Goal: Task Accomplishment & Management: Manage account settings

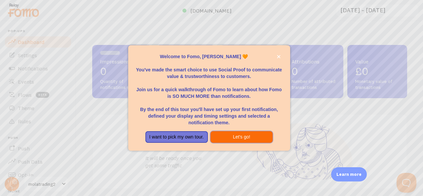
click at [229, 137] on button "Let's go!" at bounding box center [241, 137] width 62 height 12
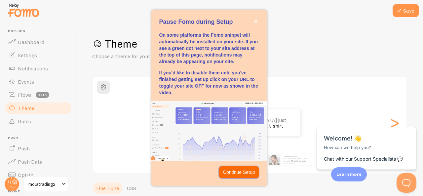
click at [237, 174] on p "Continue Setup" at bounding box center [239, 172] width 32 height 7
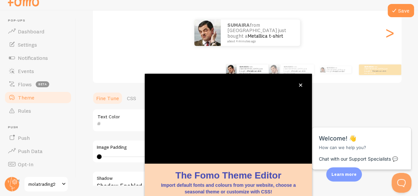
scroll to position [79, 0]
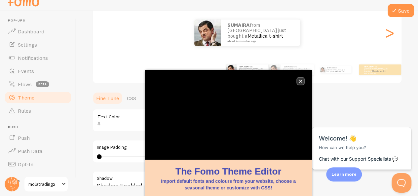
click at [301, 80] on icon "close," at bounding box center [300, 81] width 3 height 3
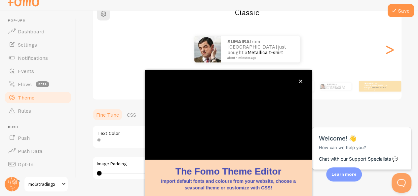
scroll to position [48, 0]
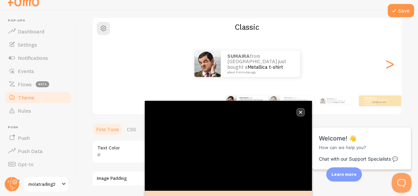
click at [300, 114] on button "close," at bounding box center [300, 112] width 7 height 7
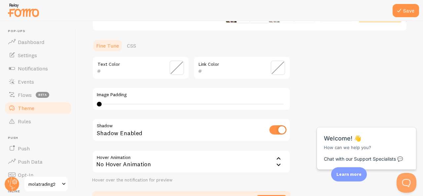
scroll to position [186, 0]
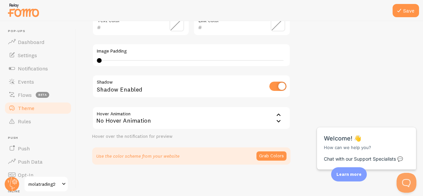
click at [278, 123] on icon at bounding box center [279, 121] width 8 height 8
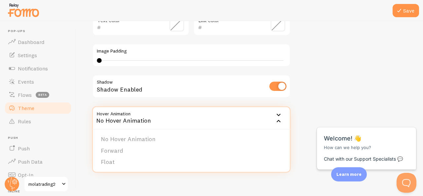
click at [342, 111] on html "Close cross-small Welcome! 👋 How can we help you? Chat with our Support Special…" at bounding box center [366, 111] width 106 height 0
click at [280, 121] on icon at bounding box center [279, 121] width 8 height 8
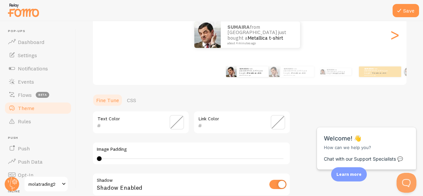
scroll to position [87, 0]
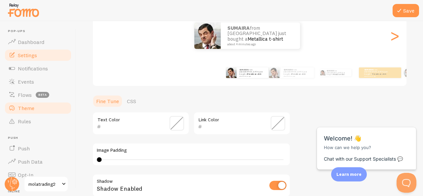
click at [26, 58] on span "Settings" at bounding box center [27, 55] width 19 height 7
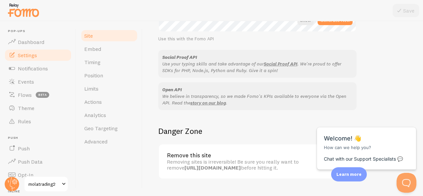
scroll to position [427, 0]
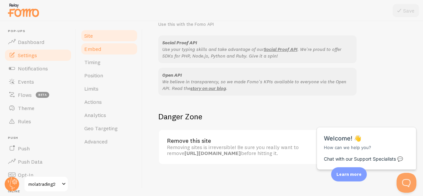
click at [95, 48] on span "Embed" at bounding box center [92, 49] width 17 height 7
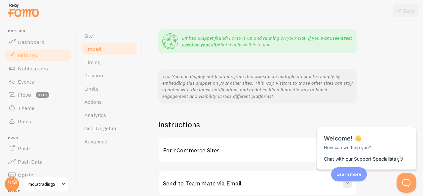
scroll to position [159, 0]
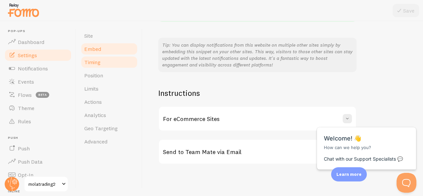
click at [110, 64] on link "Timing" at bounding box center [109, 61] width 58 height 13
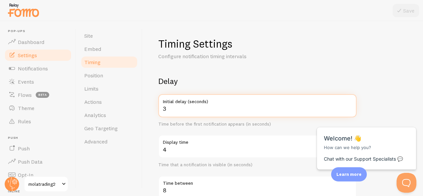
click at [169, 107] on input "3" at bounding box center [257, 105] width 198 height 23
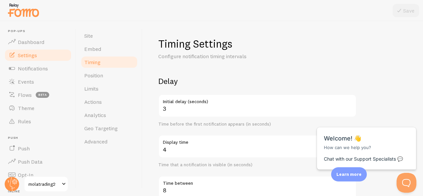
click at [153, 120] on div "Timing Settings Configure notification timing intervals Delay 3 Initial delay (…" at bounding box center [282, 108] width 280 height 175
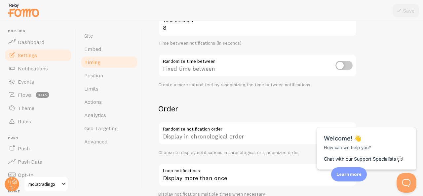
scroll to position [195, 0]
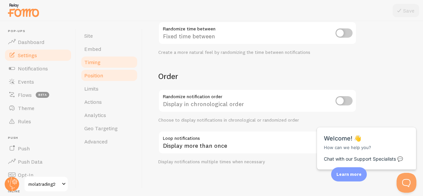
click at [110, 79] on link "Position" at bounding box center [109, 75] width 58 height 13
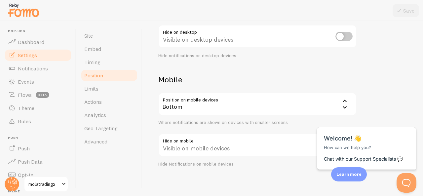
scroll to position [113, 0]
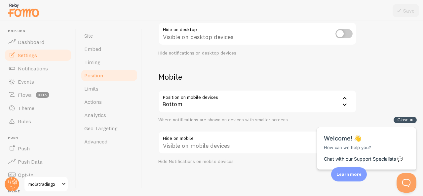
click at [402, 120] on span "Close" at bounding box center [402, 119] width 11 height 5
click at [340, 140] on input "checkbox" at bounding box center [343, 142] width 17 height 9
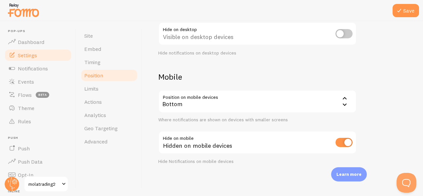
click at [349, 144] on input "checkbox" at bounding box center [343, 142] width 17 height 9
checkbox input "false"
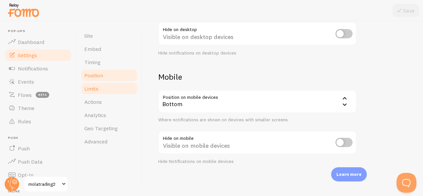
click at [101, 93] on link "Limits" at bounding box center [109, 88] width 58 height 13
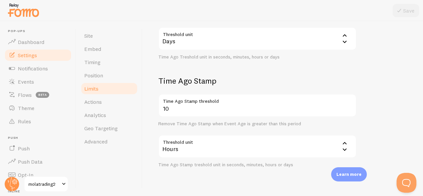
scroll to position [232, 0]
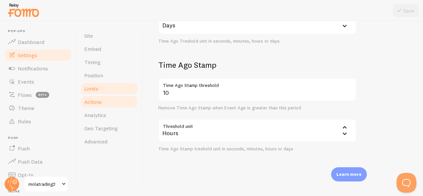
click at [107, 104] on link "Actions" at bounding box center [109, 101] width 58 height 13
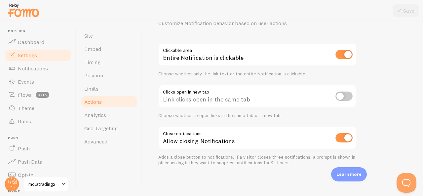
scroll to position [34, 0]
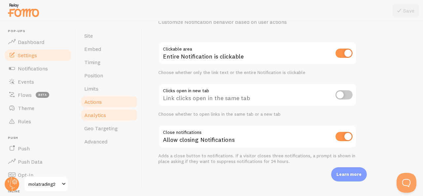
click at [111, 117] on link "Analytics" at bounding box center [109, 114] width 58 height 13
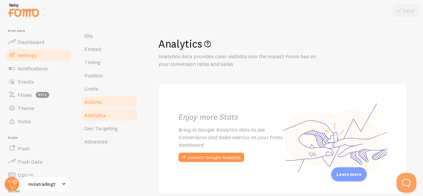
click at [96, 101] on span "Actions" at bounding box center [93, 101] width 18 height 7
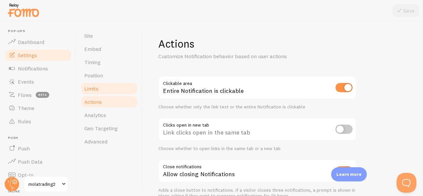
click at [98, 92] on span "Limits" at bounding box center [91, 88] width 14 height 7
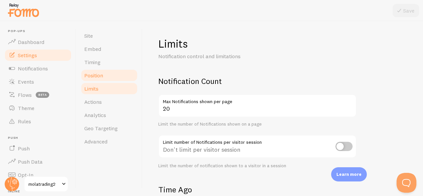
click at [98, 80] on link "Position" at bounding box center [109, 75] width 58 height 13
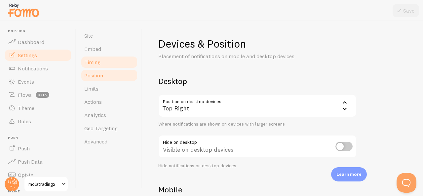
click at [98, 66] on link "Timing" at bounding box center [109, 61] width 58 height 13
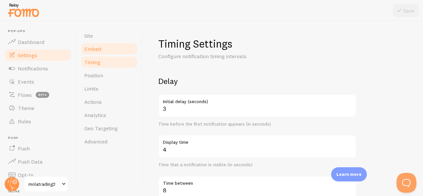
click at [99, 55] on link "Embed" at bounding box center [109, 48] width 58 height 13
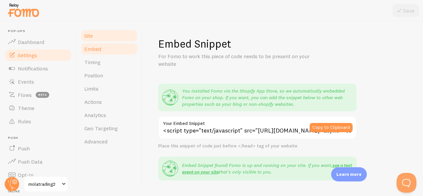
click at [104, 37] on link "Site" at bounding box center [109, 35] width 58 height 13
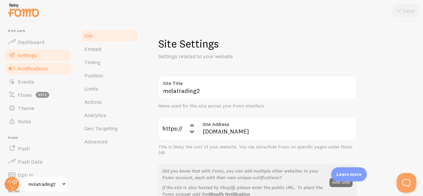
click at [38, 69] on span "Notifications" at bounding box center [33, 68] width 30 height 7
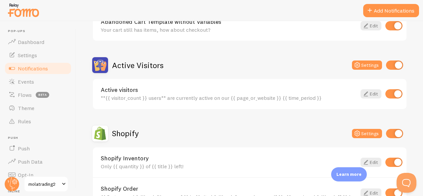
scroll to position [165, 0]
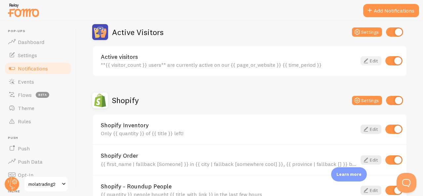
click at [362, 63] on icon at bounding box center [366, 61] width 8 height 8
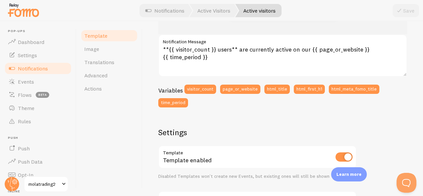
scroll to position [66, 0]
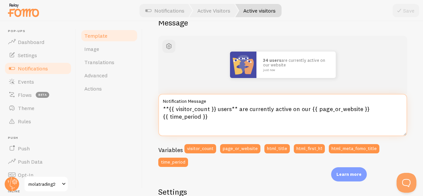
click at [215, 109] on textarea "**{{ visitor_count }} users** are currently active on our {{ page_or_website }}…" at bounding box center [282, 115] width 249 height 42
drag, startPoint x: 215, startPoint y: 108, endPoint x: 167, endPoint y: 112, distance: 48.1
click at [167, 112] on textarea "**{{ visitor_count }} users** are currently active on our {{ page_or_website }}…" at bounding box center [282, 115] width 249 height 42
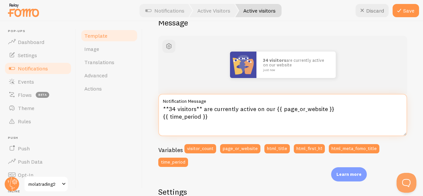
type textarea "**34 visitors** are currently active on our {{ page_or_website }} {{ time_perio…"
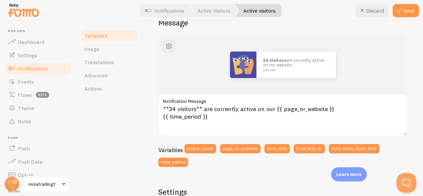
click at [405, 86] on div "Active visitors Compose your message using variables, enclosing variables withi…" at bounding box center [282, 108] width 280 height 175
click at [407, 15] on button "Save" at bounding box center [405, 10] width 26 height 13
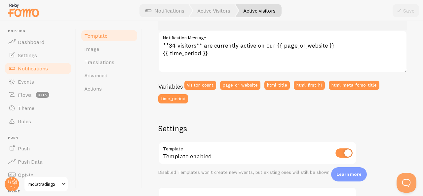
scroll to position [0, 0]
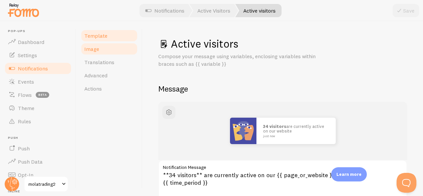
click at [128, 47] on link "Image" at bounding box center [109, 48] width 58 height 13
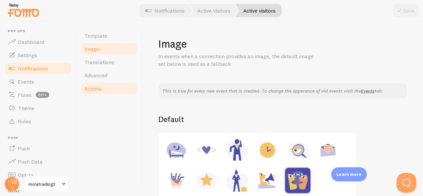
click at [94, 93] on link "Actions" at bounding box center [109, 88] width 58 height 13
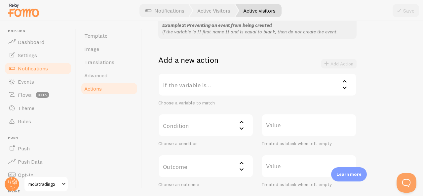
scroll to position [147, 0]
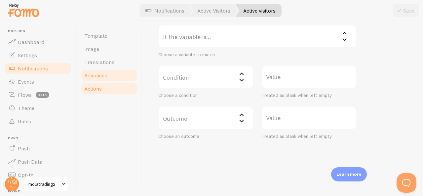
click at [115, 79] on link "Advanced" at bounding box center [109, 75] width 58 height 13
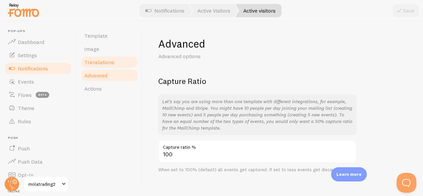
click at [114, 60] on link "Translations" at bounding box center [109, 61] width 58 height 13
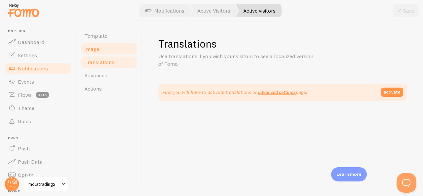
click at [112, 47] on link "Image" at bounding box center [109, 48] width 58 height 13
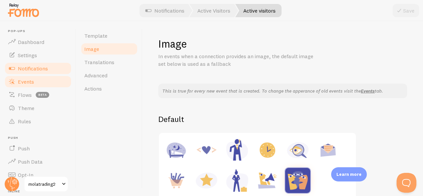
click at [36, 82] on link "Events" at bounding box center [38, 81] width 68 height 13
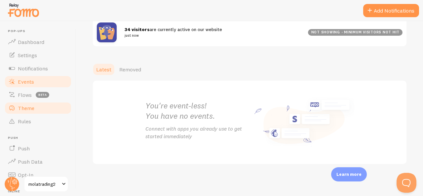
click at [32, 111] on span "Theme" at bounding box center [26, 108] width 17 height 7
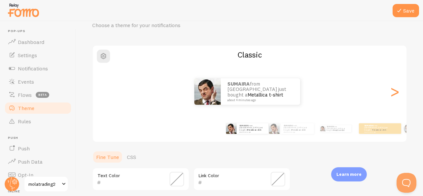
scroll to position [21, 0]
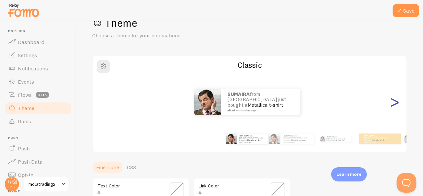
click at [392, 104] on div ">" at bounding box center [394, 102] width 8 height 48
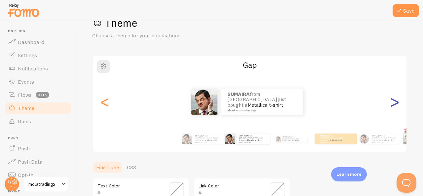
click at [392, 104] on div ">" at bounding box center [394, 102] width 8 height 48
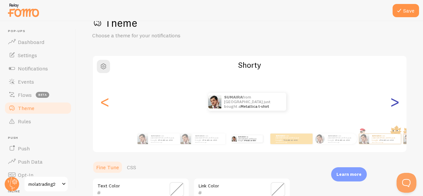
click at [392, 104] on div ">" at bounding box center [394, 102] width 8 height 48
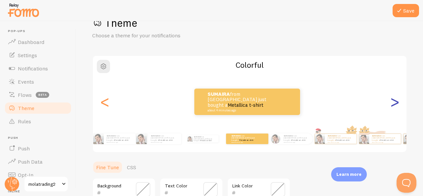
click at [392, 104] on div ">" at bounding box center [394, 102] width 8 height 48
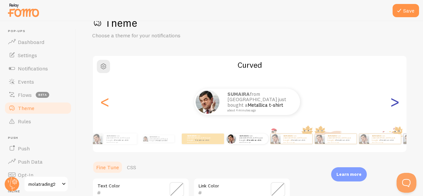
click at [391, 103] on div ">" at bounding box center [394, 102] width 8 height 48
type input "0"
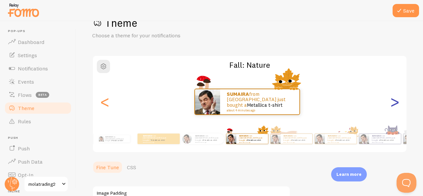
click at [391, 103] on div ">" at bounding box center [394, 102] width 8 height 48
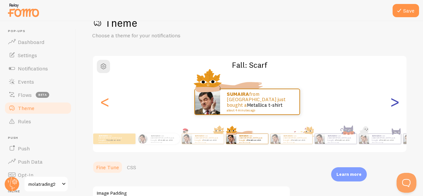
click at [391, 103] on div ">" at bounding box center [394, 102] width 8 height 48
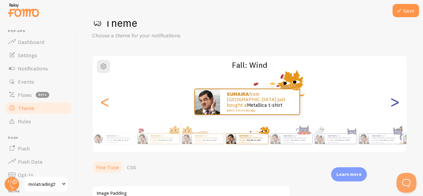
click at [391, 103] on div ">" at bounding box center [394, 102] width 8 height 48
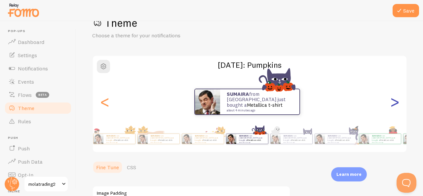
click at [391, 103] on div ">" at bounding box center [394, 102] width 8 height 48
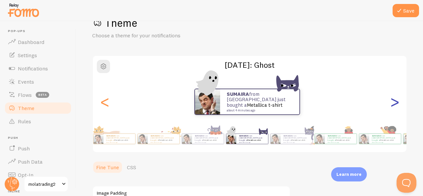
click at [391, 103] on div ">" at bounding box center [394, 102] width 8 height 48
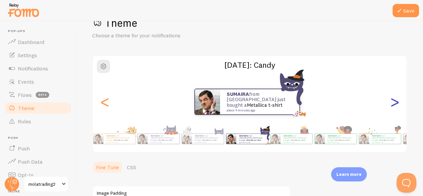
click at [391, 103] on div ">" at bounding box center [394, 102] width 8 height 48
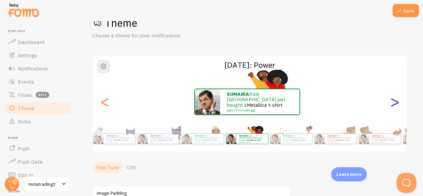
click at [391, 103] on div ">" at bounding box center [394, 102] width 8 height 48
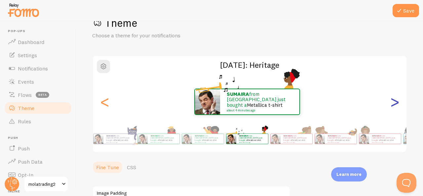
click at [391, 103] on div ">" at bounding box center [394, 102] width 8 height 48
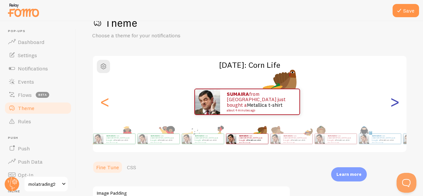
click at [391, 103] on div ">" at bounding box center [394, 102] width 8 height 48
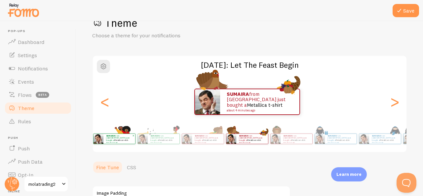
click at [117, 143] on div "SUMAIRA from [GEOGRAPHIC_DATA] just bought a Metallica t-shirt about 4 minutes …" at bounding box center [119, 139] width 32 height 10
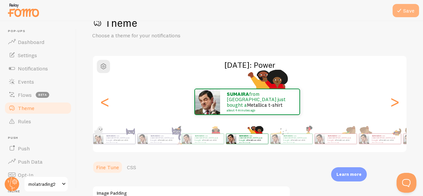
click at [400, 7] on icon at bounding box center [399, 11] width 8 height 8
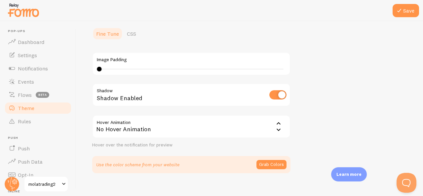
scroll to position [163, 0]
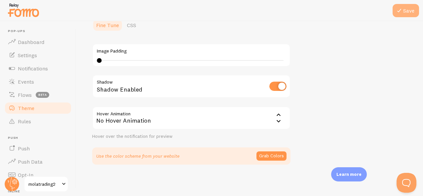
click at [407, 13] on button "Save" at bounding box center [405, 10] width 26 height 13
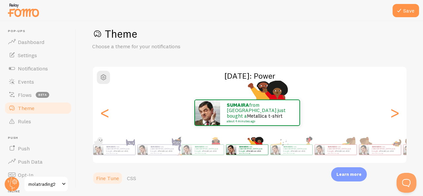
scroll to position [0, 0]
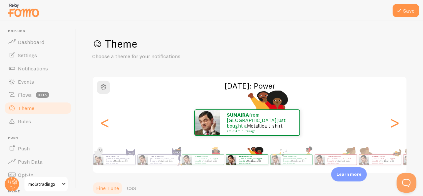
click at [62, 183] on span at bounding box center [64, 184] width 8 height 8
click at [38, 44] on span "Dashboard" at bounding box center [31, 42] width 26 height 7
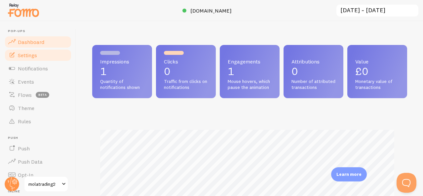
click at [43, 53] on link "Settings" at bounding box center [38, 55] width 68 height 13
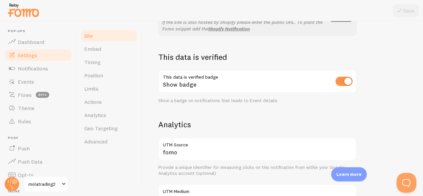
scroll to position [231, 0]
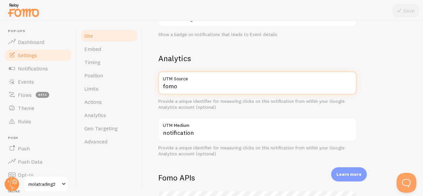
click at [198, 92] on input "fomo" at bounding box center [257, 82] width 198 height 23
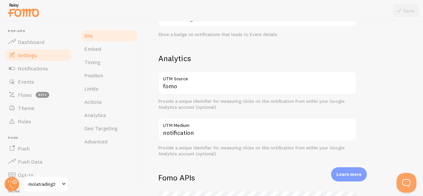
click at [199, 107] on div "Provide a unique identifier for measuring clicks on this notification from with…" at bounding box center [257, 104] width 198 height 12
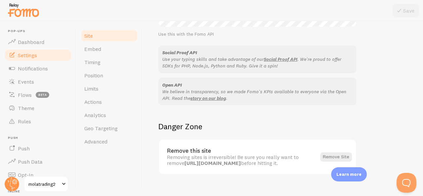
scroll to position [427, 0]
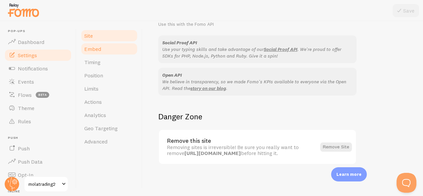
click at [114, 52] on link "Embed" at bounding box center [109, 48] width 58 height 13
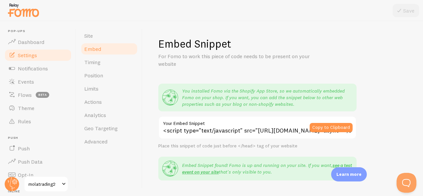
scroll to position [33, 0]
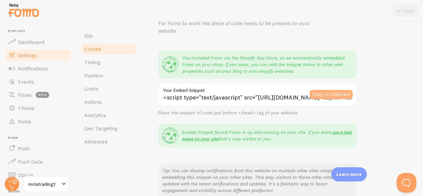
click at [332, 96] on button "Copy to Clipboard" at bounding box center [331, 94] width 43 height 9
click at [337, 133] on link "see a test event on your site" at bounding box center [267, 135] width 170 height 13
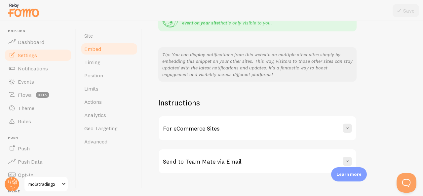
scroll to position [159, 0]
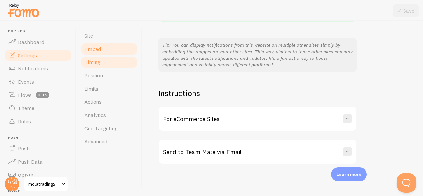
click at [101, 66] on link "Timing" at bounding box center [109, 61] width 58 height 13
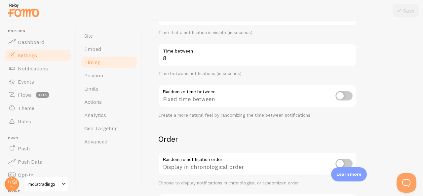
scroll to position [195, 0]
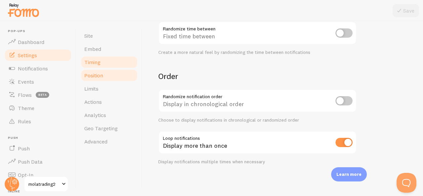
click at [114, 77] on link "Position" at bounding box center [109, 75] width 58 height 13
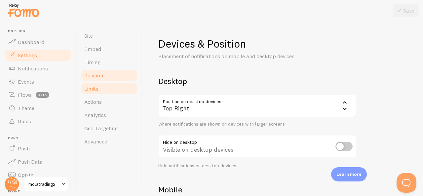
click at [110, 89] on link "Limits" at bounding box center [109, 88] width 58 height 13
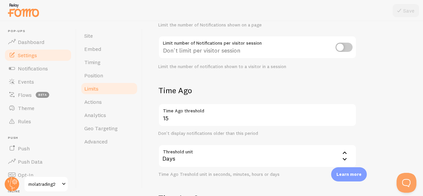
scroll to position [132, 0]
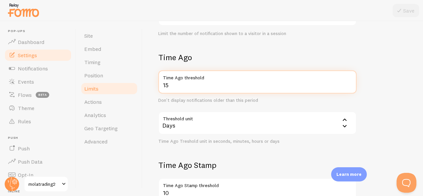
click at [183, 87] on input "15" at bounding box center [257, 81] width 198 height 23
type input "1"
type input "5"
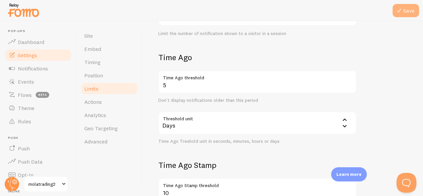
click at [406, 14] on button "Save" at bounding box center [405, 10] width 26 height 13
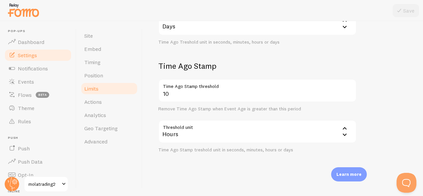
scroll to position [232, 0]
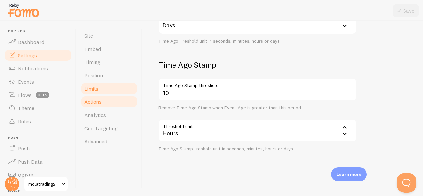
click at [96, 103] on span "Actions" at bounding box center [93, 101] width 18 height 7
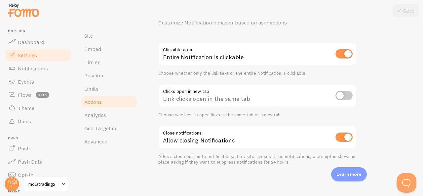
scroll to position [34, 0]
click at [104, 116] on span "Analytics" at bounding box center [95, 115] width 22 height 7
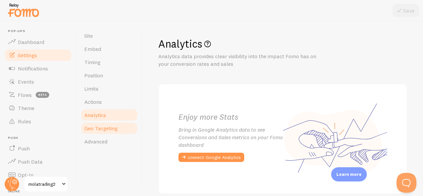
click at [105, 129] on span "Geo Targeting" at bounding box center [100, 128] width 33 height 7
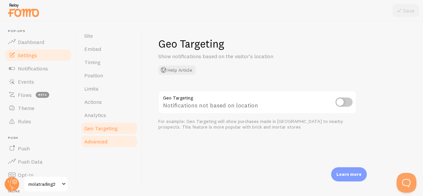
click at [104, 138] on link "Advanced" at bounding box center [109, 141] width 58 height 13
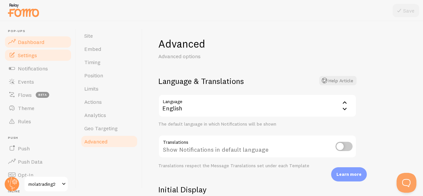
click at [30, 44] on span "Dashboard" at bounding box center [31, 42] width 26 height 7
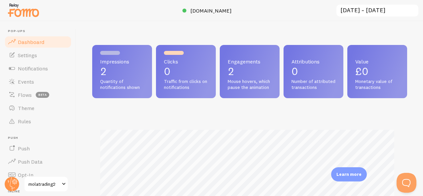
scroll to position [174, 310]
click at [32, 52] on span "Settings" at bounding box center [27, 55] width 19 height 7
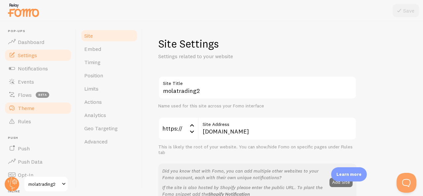
click at [32, 108] on span "Theme" at bounding box center [26, 108] width 17 height 7
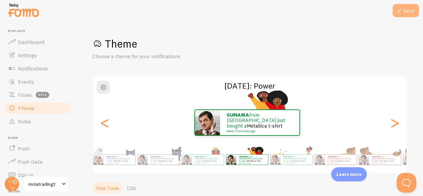
click at [401, 12] on icon at bounding box center [399, 11] width 8 height 8
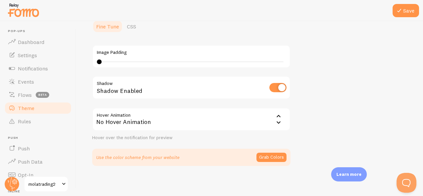
scroll to position [163, 0]
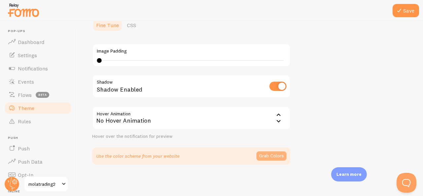
click at [274, 156] on button "Grab Colors" at bounding box center [271, 155] width 30 height 9
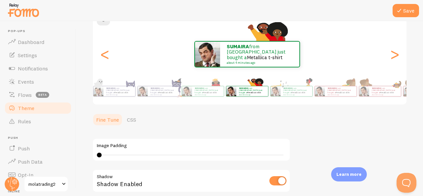
scroll to position [132, 0]
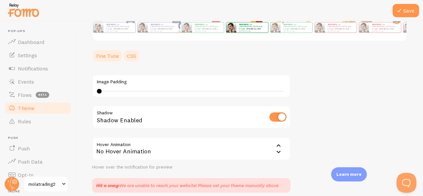
click at [131, 53] on link "CSS" at bounding box center [131, 55] width 17 height 13
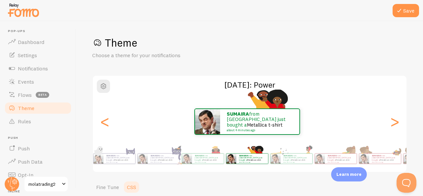
scroll to position [133, 0]
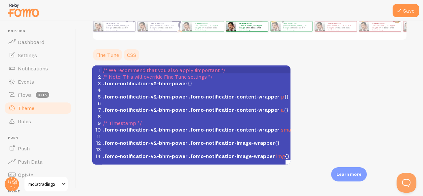
click at [97, 55] on link "Fine Tune" at bounding box center [107, 54] width 31 height 13
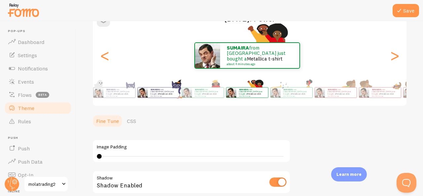
scroll to position [0, 0]
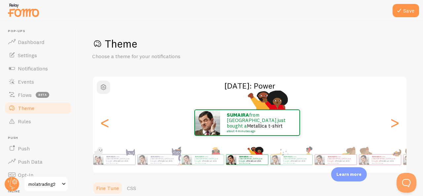
click at [103, 88] on span "button" at bounding box center [103, 87] width 8 height 8
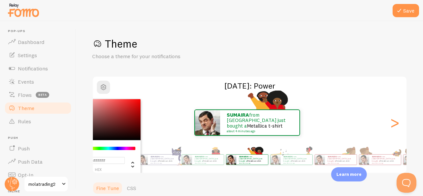
click at [165, 63] on div "Theme Choose a theme for your notifications #FFFFFF hex 255 r 255 g 255 b 0 h 0…" at bounding box center [249, 181] width 315 height 288
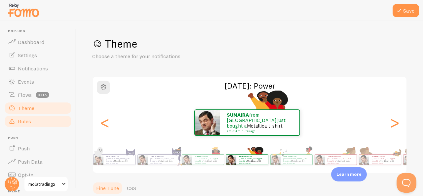
click at [35, 118] on link "Rules" at bounding box center [38, 121] width 68 height 13
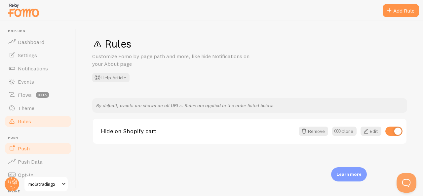
click at [36, 153] on link "Push" at bounding box center [38, 148] width 68 height 13
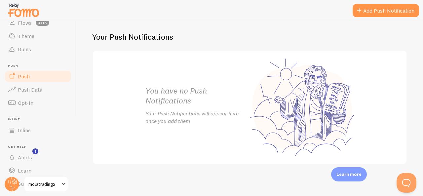
scroll to position [90, 0]
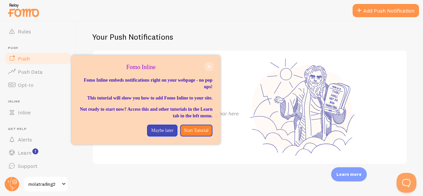
click at [209, 68] on button "close," at bounding box center [208, 66] width 7 height 7
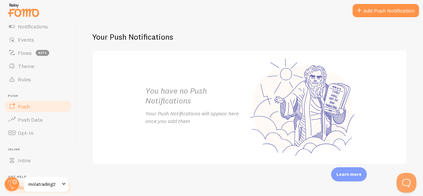
scroll to position [0, 0]
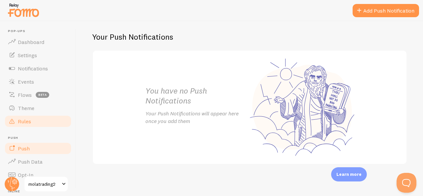
click at [29, 122] on span "Rules" at bounding box center [24, 121] width 13 height 7
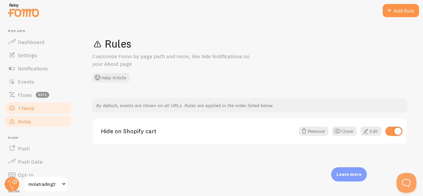
click at [29, 111] on span "Theme" at bounding box center [26, 108] width 17 height 7
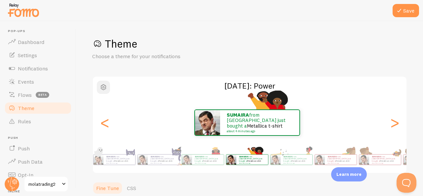
click at [105, 89] on span "button" at bounding box center [103, 87] width 8 height 8
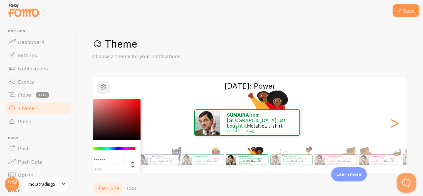
click at [105, 88] on span "button" at bounding box center [103, 87] width 8 height 8
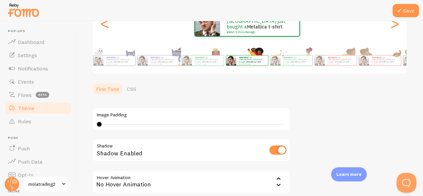
scroll to position [163, 0]
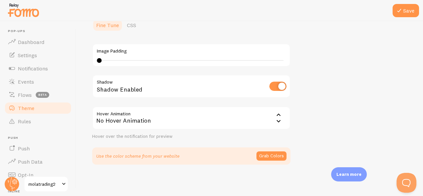
click at [336, 174] on div "Learn more" at bounding box center [349, 174] width 36 height 14
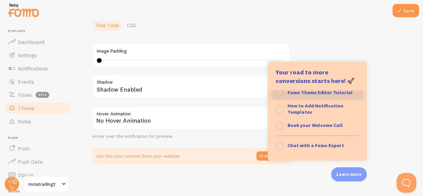
scroll to position [0, 0]
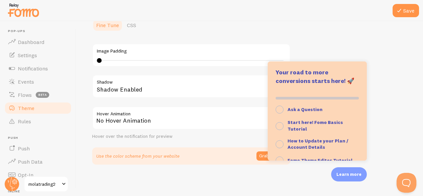
click at [371, 91] on div "Theme Choose a theme for your notifications [DATE]: Power SUMAIRA from [GEOGRAP…" at bounding box center [249, 19] width 315 height 290
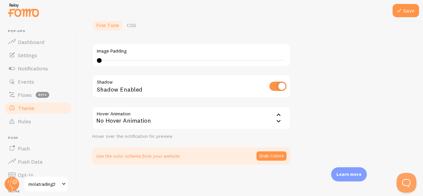
scroll to position [31, 0]
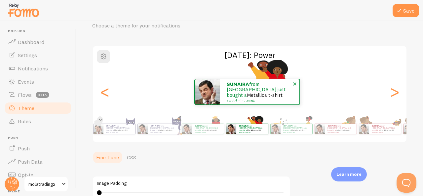
click at [258, 92] on link "Metallica t-shirt" at bounding box center [265, 95] width 36 height 6
click at [294, 84] on span at bounding box center [294, 83] width 11 height 11
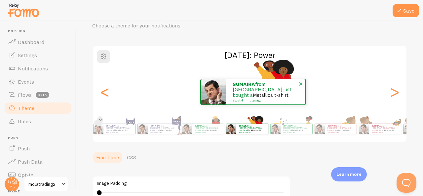
click at [270, 96] on p "SUMAIRA from [GEOGRAPHIC_DATA] just bought a Metallica t-shirt about 4 minutes …" at bounding box center [266, 92] width 66 height 20
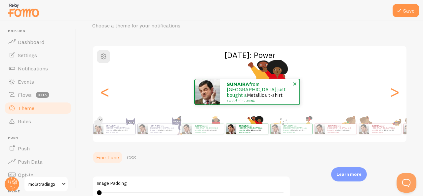
click at [253, 92] on link "Metallica t-shirt" at bounding box center [265, 95] width 36 height 6
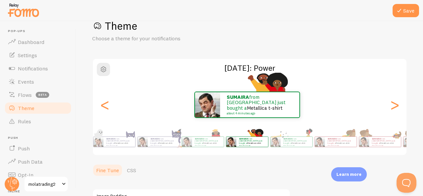
scroll to position [0, 0]
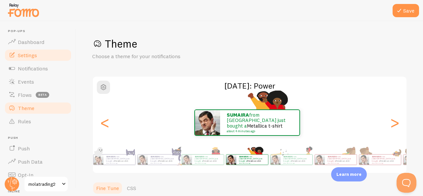
click at [35, 58] on span "Settings" at bounding box center [27, 55] width 19 height 7
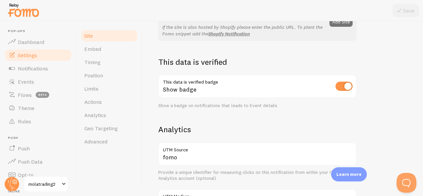
scroll to position [198, 0]
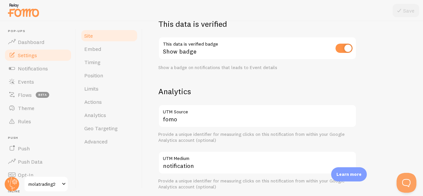
click at [347, 48] on input "checkbox" at bounding box center [343, 48] width 17 height 9
checkbox input "true"
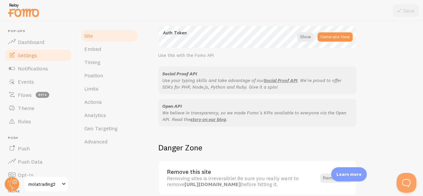
scroll to position [363, 0]
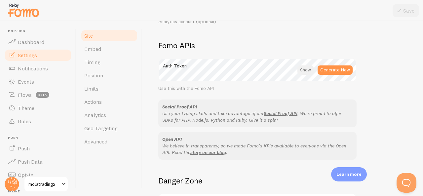
click at [308, 69] on div at bounding box center [305, 69] width 16 height 9
click at [308, 69] on div at bounding box center [306, 69] width 15 height 9
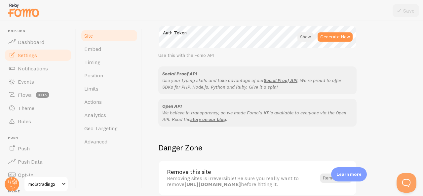
scroll to position [427, 0]
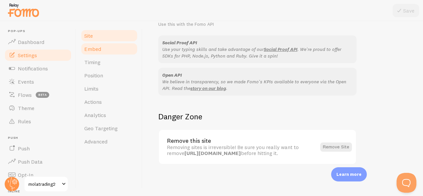
click at [105, 51] on link "Embed" at bounding box center [109, 48] width 58 height 13
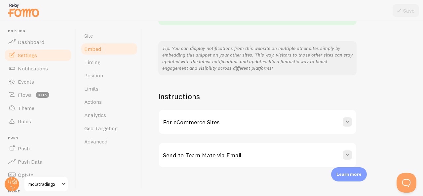
scroll to position [159, 0]
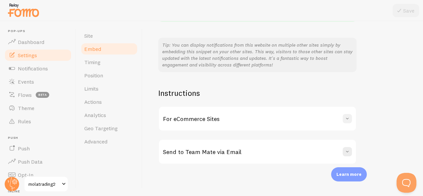
click at [349, 120] on span at bounding box center [347, 118] width 7 height 7
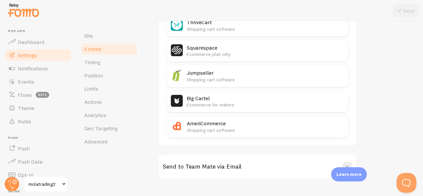
scroll to position [503, 0]
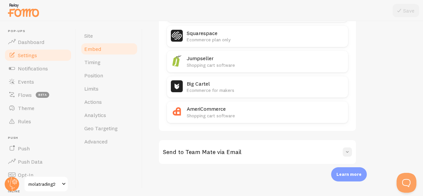
click at [350, 151] on span at bounding box center [347, 152] width 7 height 7
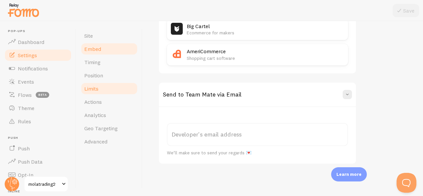
click at [99, 87] on link "Limits" at bounding box center [109, 88] width 58 height 13
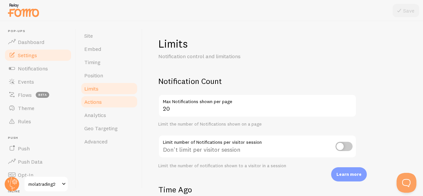
click at [118, 105] on link "Actions" at bounding box center [109, 101] width 58 height 13
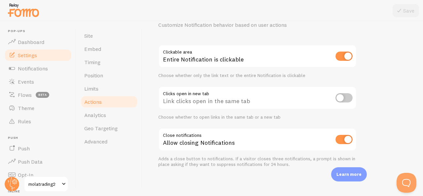
scroll to position [34, 0]
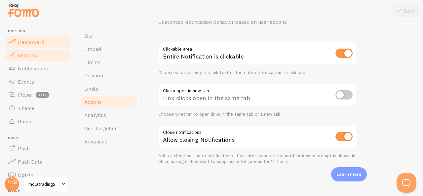
click at [31, 41] on span "Dashboard" at bounding box center [31, 42] width 26 height 7
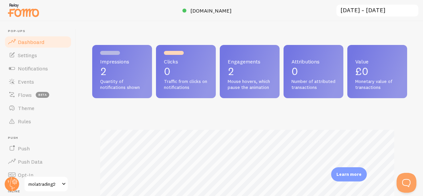
scroll to position [174, 310]
click at [16, 8] on img at bounding box center [23, 10] width 33 height 17
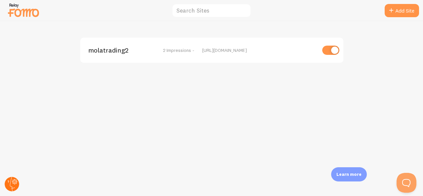
click at [9, 182] on g at bounding box center [12, 184] width 15 height 15
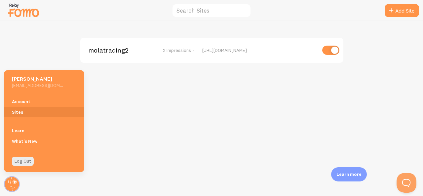
click at [93, 130] on div "molatrading2 2 Impressions - [URL][DOMAIN_NAME]" at bounding box center [211, 108] width 423 height 175
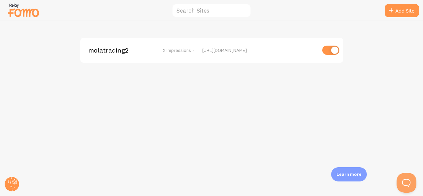
click at [215, 51] on div "[URL][DOMAIN_NAME]" at bounding box center [259, 50] width 114 height 6
click at [109, 47] on span "molatrading2" at bounding box center [114, 50] width 53 height 6
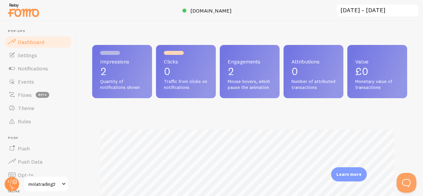
scroll to position [174, 310]
click at [29, 95] on span "Flows" at bounding box center [25, 95] width 14 height 7
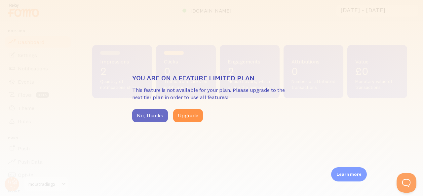
click at [152, 117] on button "No, thanks" at bounding box center [150, 115] width 36 height 13
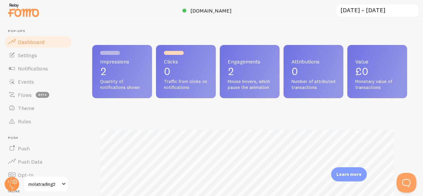
click at [112, 72] on p "2" at bounding box center [122, 71] width 44 height 11
click at [111, 60] on span "Impressions" at bounding box center [122, 61] width 44 height 5
click at [340, 175] on p "Learn more" at bounding box center [348, 174] width 25 height 6
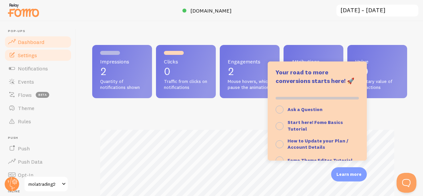
click at [42, 59] on link "Settings" at bounding box center [38, 55] width 68 height 13
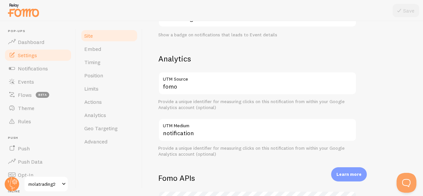
scroll to position [231, 0]
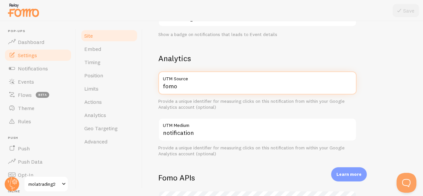
click at [221, 88] on input "fomo" at bounding box center [257, 82] width 198 height 23
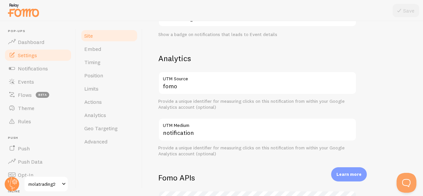
click at [225, 102] on div "Provide a unique identifier for measuring clicks on this notification from with…" at bounding box center [257, 104] width 198 height 12
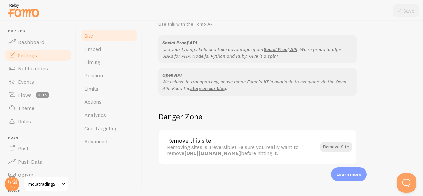
scroll to position [33, 0]
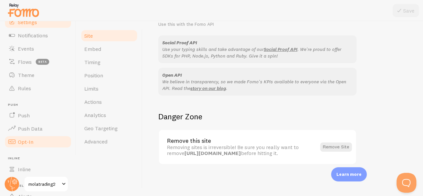
click at [28, 137] on link "Opt-In" at bounding box center [38, 141] width 68 height 13
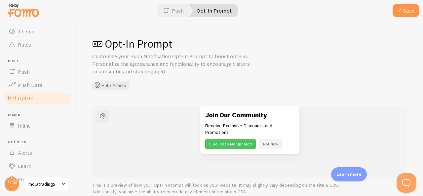
scroll to position [90, 0]
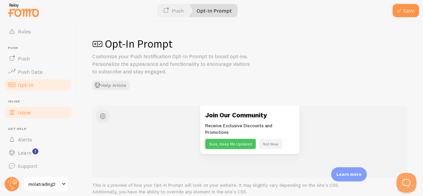
click at [27, 115] on span "Inline" at bounding box center [24, 112] width 13 height 7
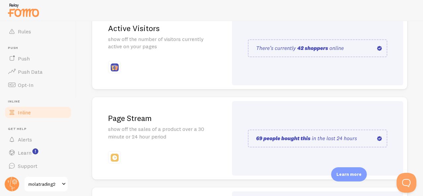
scroll to position [66, 0]
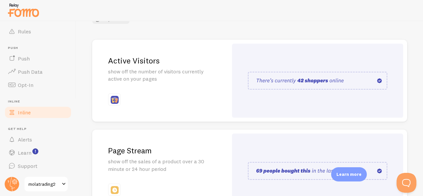
click at [193, 88] on div "Active Visitors show off the number of visitors currently active on your pages" at bounding box center [160, 81] width 136 height 82
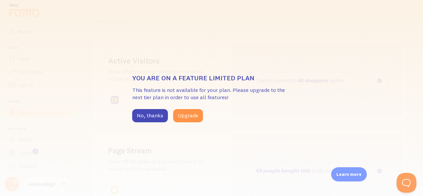
click at [343, 81] on div "You are on a feature limited plan This feature is not available for your plan. …" at bounding box center [211, 98] width 423 height 196
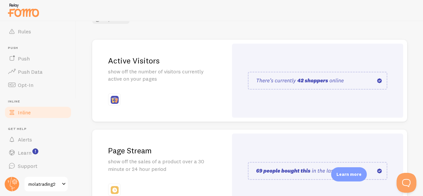
click at [161, 98] on div "Active Visitors show off the number of visitors currently active on your pages" at bounding box center [160, 81] width 136 height 82
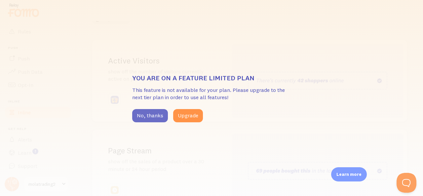
click at [153, 115] on button "No, thanks" at bounding box center [150, 115] width 36 height 13
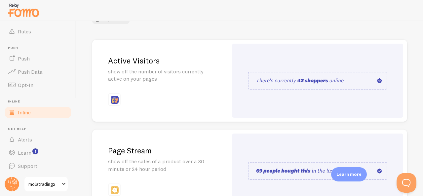
scroll to position [132, 0]
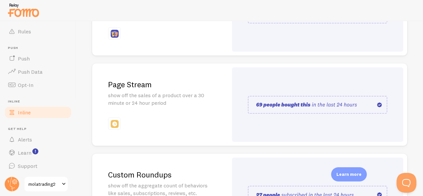
click at [153, 115] on div "Page Stream show off the sales of a product over a 30 minute or 24 hour period" at bounding box center [160, 104] width 136 height 82
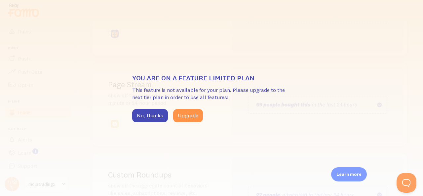
click at [153, 115] on button "No, thanks" at bounding box center [150, 115] width 36 height 13
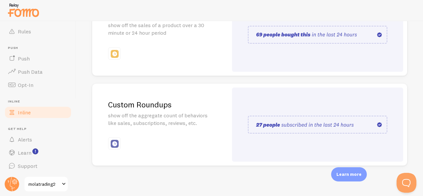
scroll to position [203, 0]
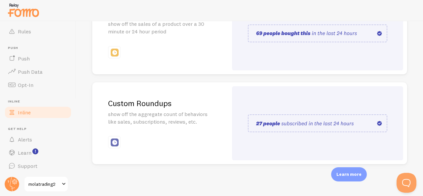
click at [190, 138] on div "Custom Roundups show off the aggregate count of behaviors like sales, subscript…" at bounding box center [160, 123] width 136 height 82
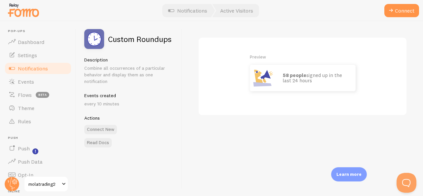
scroll to position [90, 0]
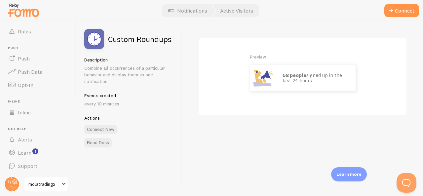
click at [322, 75] on p "58 people signed up in the last 24 hours" at bounding box center [316, 78] width 66 height 11
click at [315, 76] on p "58 people signed up in the last 24 hours" at bounding box center [316, 78] width 66 height 11
click at [98, 129] on button "Connect New" at bounding box center [100, 129] width 33 height 9
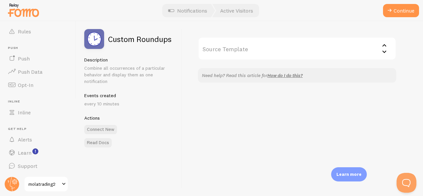
click at [354, 51] on input "Source Template" at bounding box center [297, 48] width 198 height 23
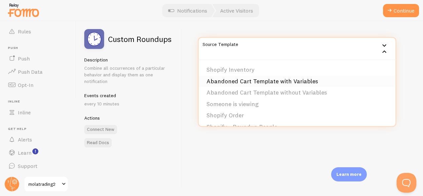
scroll to position [33, 0]
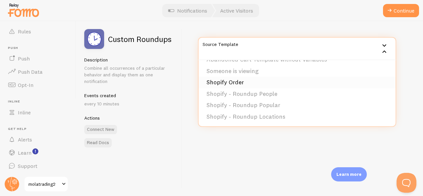
click at [246, 82] on li "Shopify Order" at bounding box center [297, 83] width 197 height 12
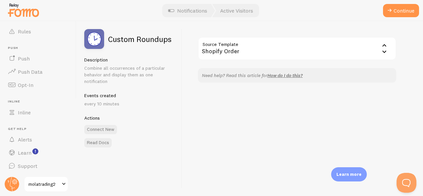
click at [225, 107] on div "Source Template Shopify Order Shopify Inventory Abandoned Cart Template with Va…" at bounding box center [302, 108] width 241 height 175
click at [260, 55] on input "Source Template" at bounding box center [297, 48] width 198 height 23
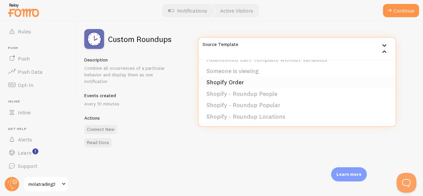
click at [233, 83] on li "Shopify Order" at bounding box center [297, 83] width 197 height 12
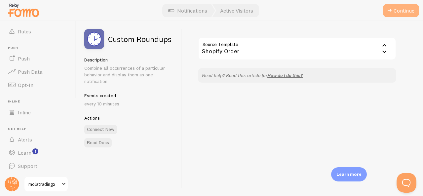
click at [410, 13] on button "Continue" at bounding box center [401, 10] width 36 height 13
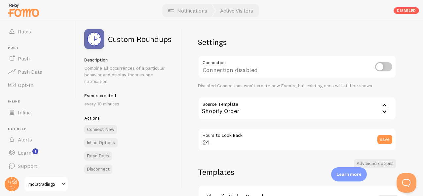
scroll to position [50, 0]
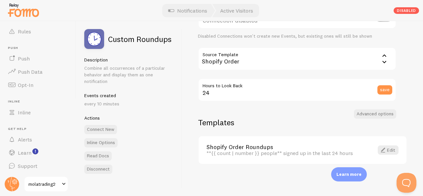
click at [309, 151] on div "**{{ count | number }} people** signed up in the last 24 hours" at bounding box center [285, 153] width 159 height 6
click at [384, 149] on link "Edit" at bounding box center [388, 149] width 21 height 9
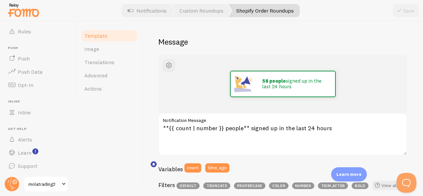
scroll to position [33, 0]
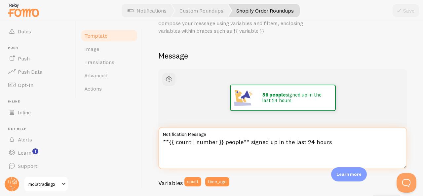
drag, startPoint x: 330, startPoint y: 143, endPoint x: 163, endPoint y: 141, distance: 167.8
click at [163, 141] on textarea "**{{ count | number }} people** signed up in the last 24 hours" at bounding box center [282, 148] width 249 height 42
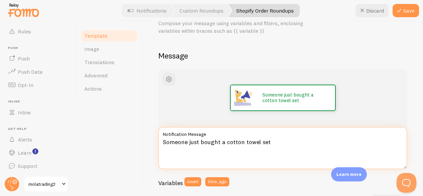
paste textarea "✨"
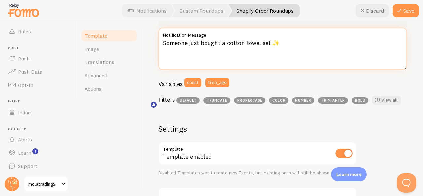
scroll to position [0, 0]
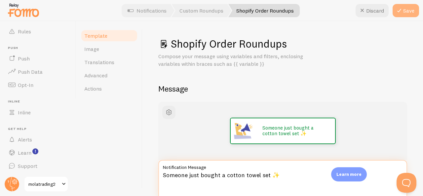
type textarea "Someone just bought a cotton towel set ✨"
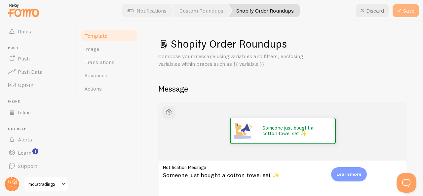
click at [409, 12] on button "Save" at bounding box center [405, 10] width 26 height 13
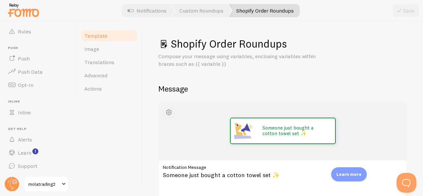
click at [170, 111] on span "button" at bounding box center [169, 112] width 8 height 8
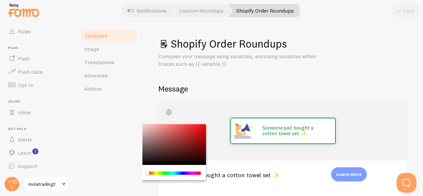
click at [170, 111] on span "button" at bounding box center [169, 112] width 8 height 8
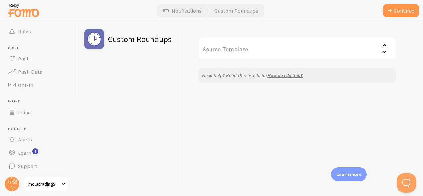
click at [305, 54] on input "Source Template" at bounding box center [297, 48] width 198 height 23
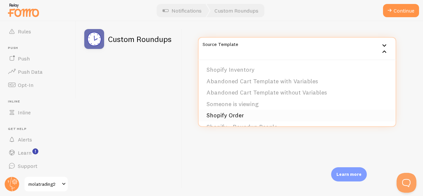
click at [230, 117] on li "Shopify Order" at bounding box center [297, 116] width 197 height 12
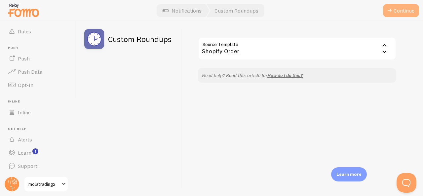
click at [395, 11] on button "Continue" at bounding box center [401, 10] width 36 height 13
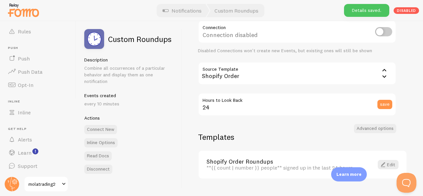
scroll to position [81, 0]
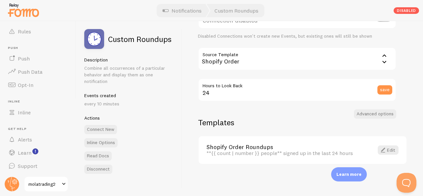
click at [252, 152] on div "**{{ count | number }} people** signed up in the last 24 hours" at bounding box center [285, 153] width 159 height 6
click at [379, 150] on span at bounding box center [383, 150] width 8 height 8
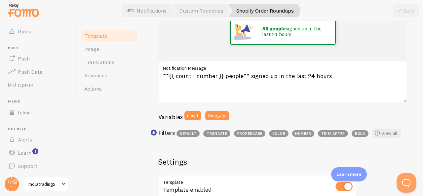
scroll to position [66, 0]
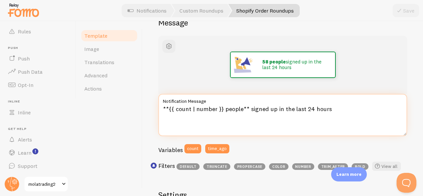
click at [190, 109] on textarea "**{{ count | number }} people** signed up in the last 24 hours" at bounding box center [282, 115] width 249 height 42
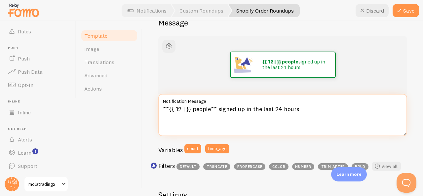
type textarea "**{{ 12 }} people** signed up in the last 24 hours"
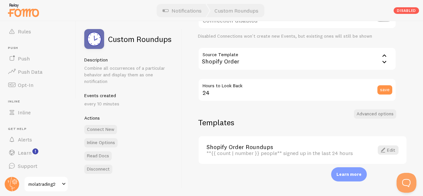
scroll to position [81, 0]
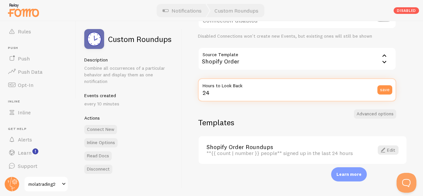
click at [293, 96] on input "24" at bounding box center [297, 89] width 198 height 23
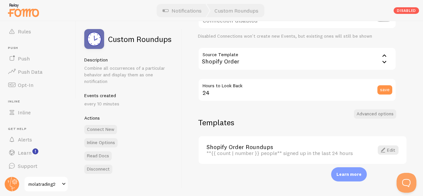
click at [312, 121] on h2 "Templates" at bounding box center [302, 122] width 209 height 10
click at [392, 151] on link "Edit" at bounding box center [388, 149] width 21 height 9
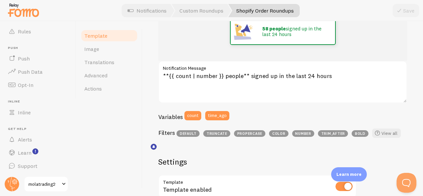
scroll to position [66, 0]
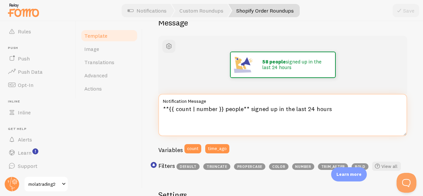
click at [189, 109] on textarea "**{{ count | number }} people** signed up in the last 24 hours" at bounding box center [282, 115] width 249 height 42
drag, startPoint x: 215, startPoint y: 109, endPoint x: 175, endPoint y: 109, distance: 39.6
click at [175, 109] on textarea "**{{ count | number }} people** signed up in the last 24 hours" at bounding box center [282, 115] width 249 height 42
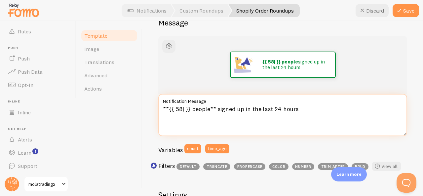
click at [301, 106] on textarea "**{{ 58| }} people** signed up in the last 24 hours" at bounding box center [282, 115] width 249 height 42
paste textarea "✨"
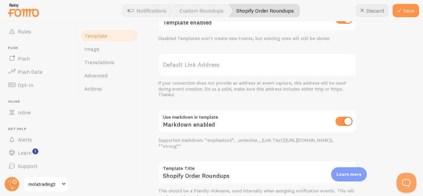
scroll to position [297, 0]
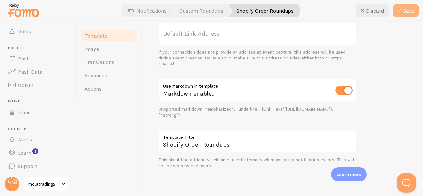
type textarea "**{{ 58| }} people** Bought cotton towel set ✨"
click at [405, 9] on button "Save" at bounding box center [405, 10] width 26 height 13
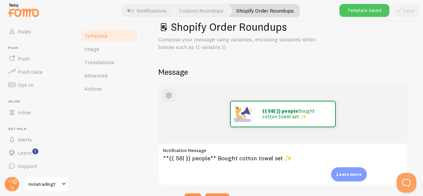
scroll to position [0, 0]
